Goal: Task Accomplishment & Management: Manage account settings

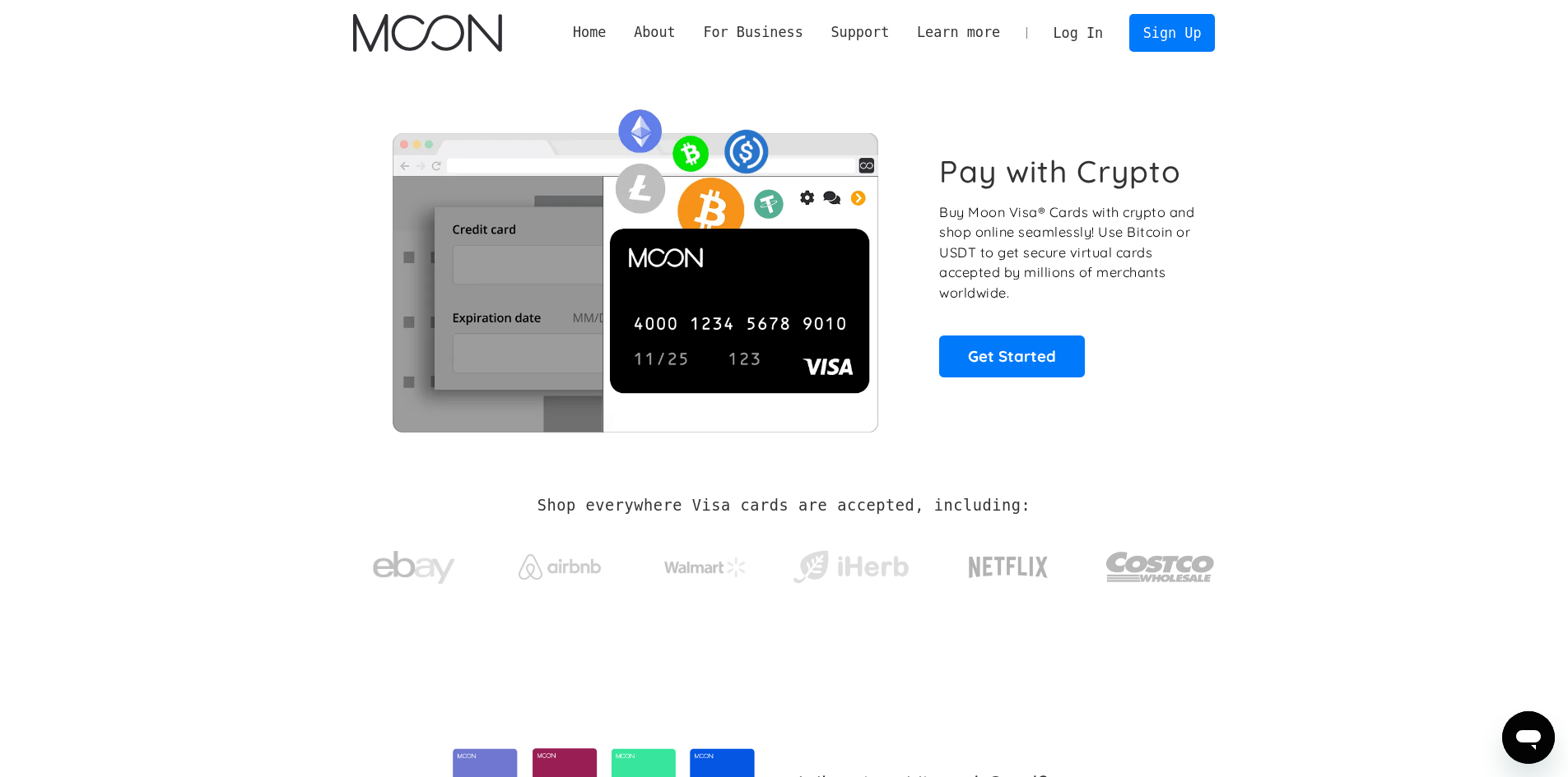
drag, startPoint x: 1099, startPoint y: 38, endPoint x: 1099, endPoint y: 49, distance: 11.0
click at [1099, 38] on link "Log In" at bounding box center [1078, 33] width 78 height 36
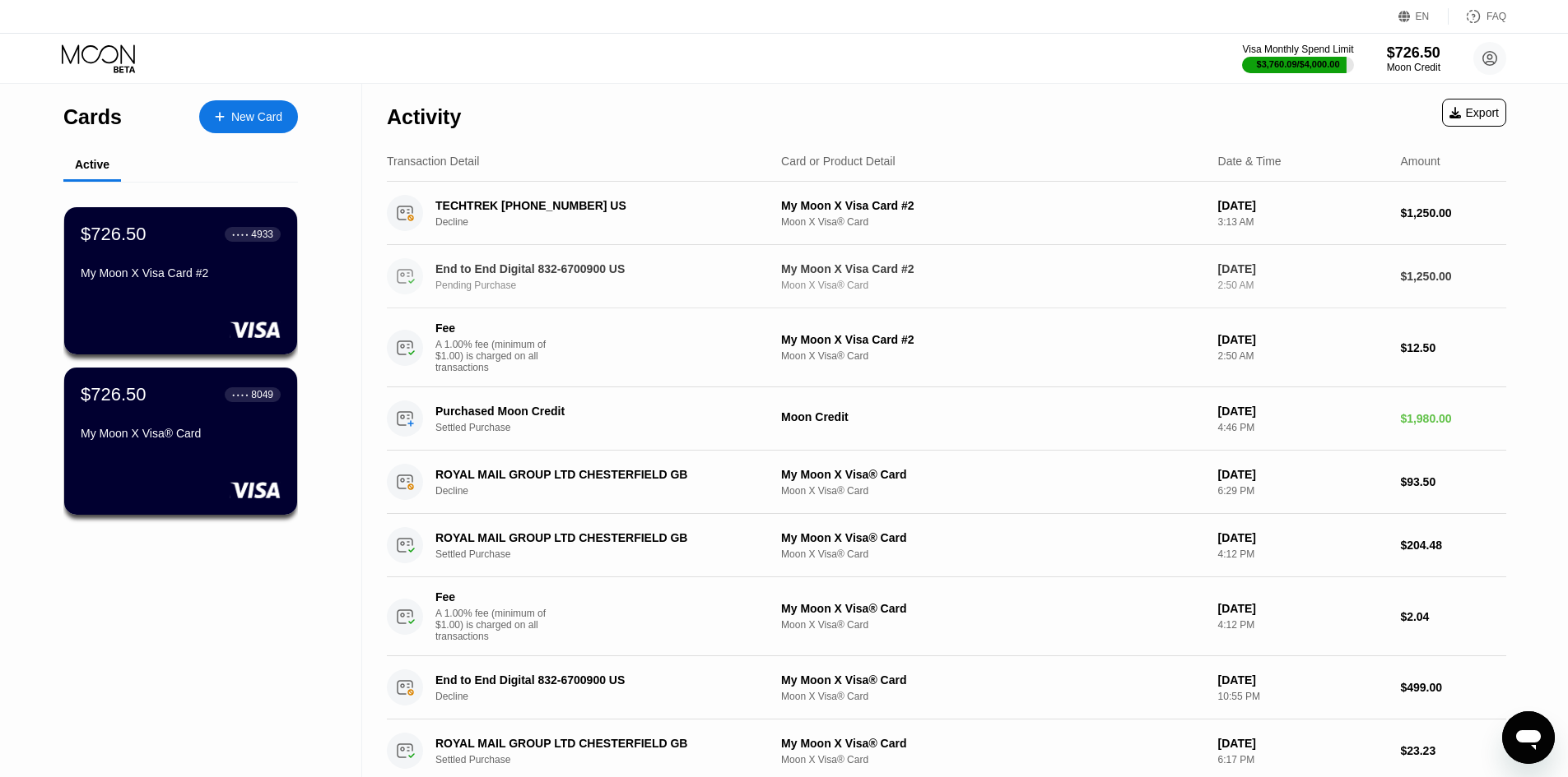
click at [730, 274] on div "End to End Digital 832-6700900 US" at bounding box center [595, 269] width 319 height 13
